Goal: Information Seeking & Learning: Check status

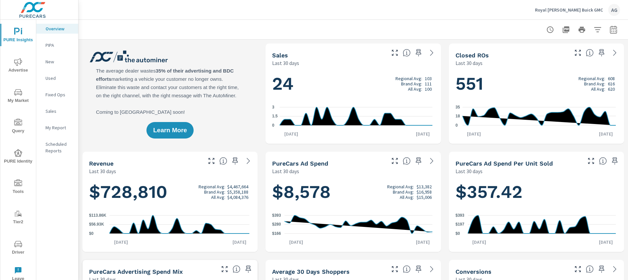
click at [14, 244] on icon "nav menu" at bounding box center [18, 244] width 8 height 8
